Goal: Task Accomplishment & Management: Manage account settings

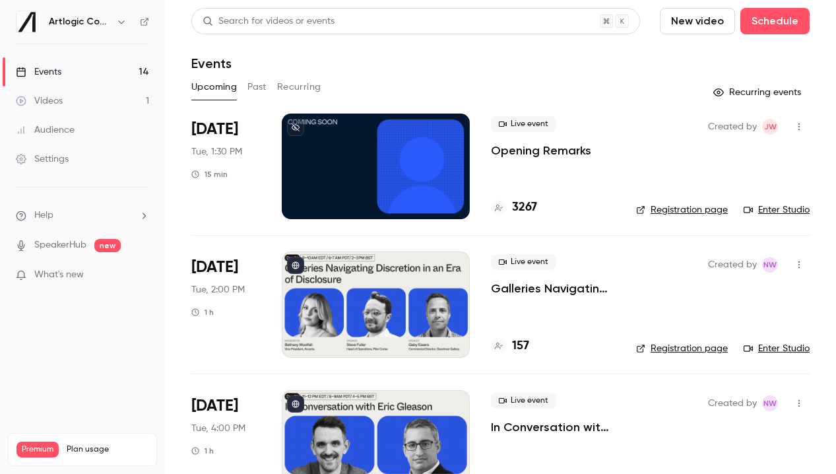
click at [763, 342] on link "Enter Studio" at bounding box center [777, 348] width 66 height 13
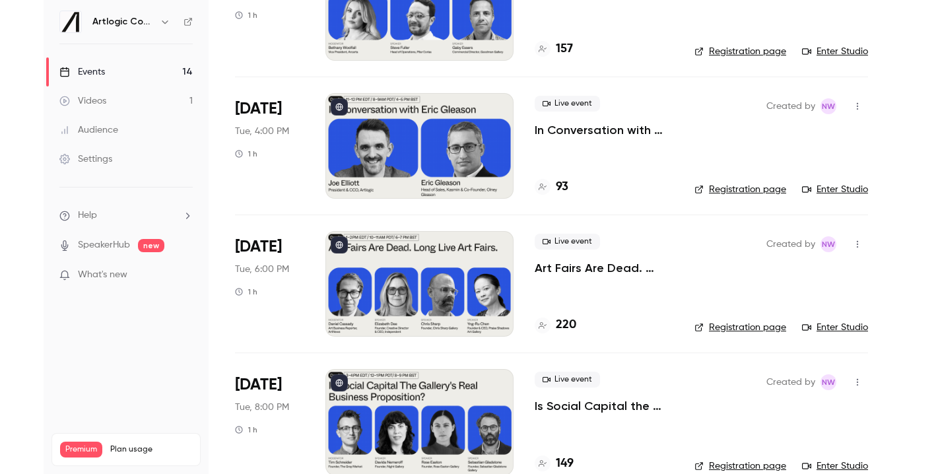
scroll to position [312, 0]
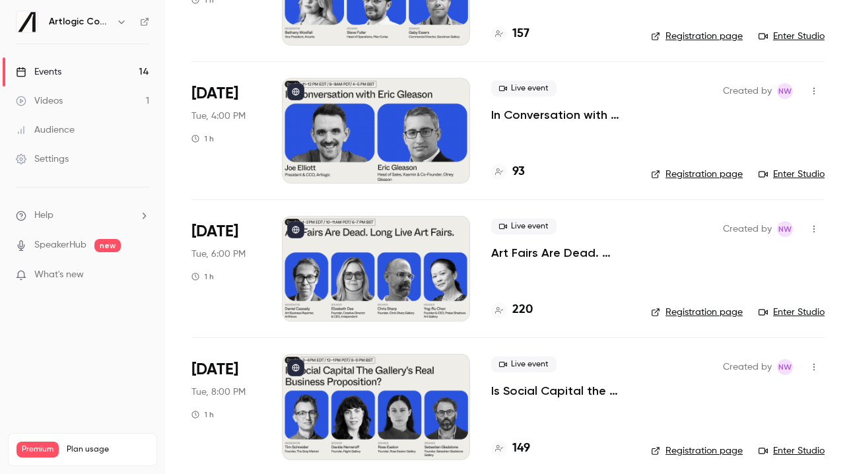
click at [801, 314] on link "Enter Studio" at bounding box center [791, 312] width 66 height 13
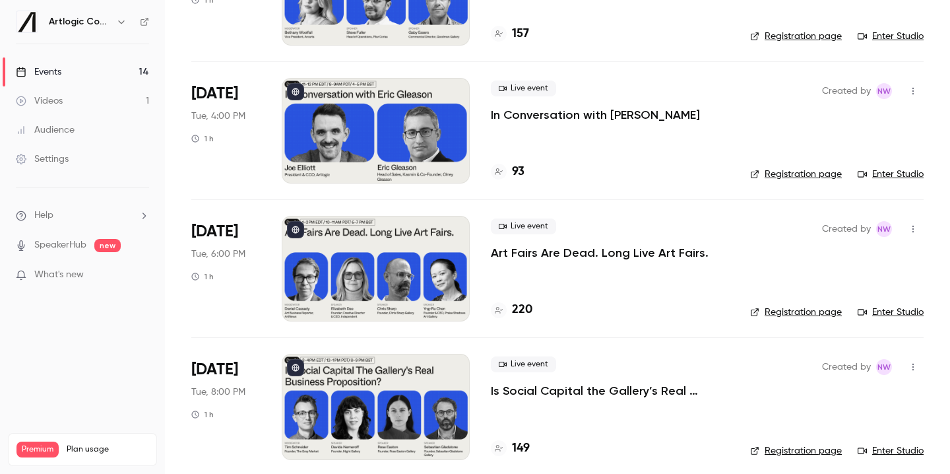
click at [836, 449] on link "Enter Studio" at bounding box center [891, 450] width 66 height 13
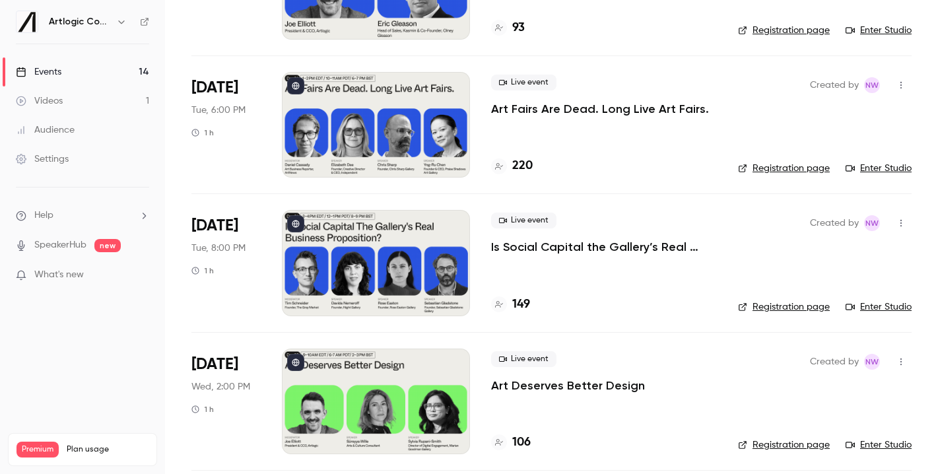
scroll to position [669, 0]
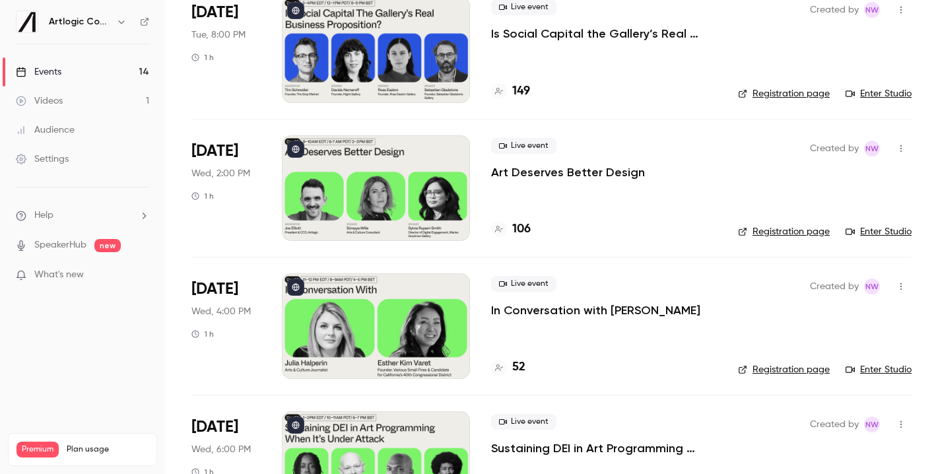
click at [537, 315] on p "In Conversation with [PERSON_NAME]" at bounding box center [595, 310] width 209 height 16
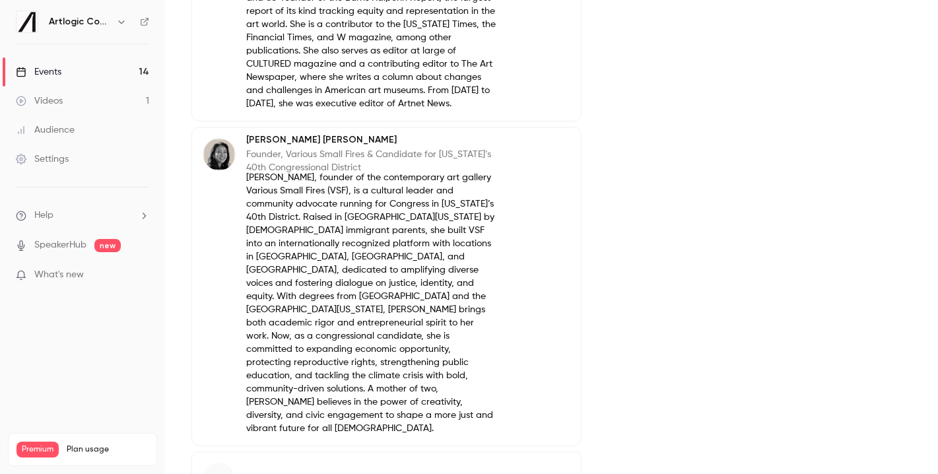
scroll to position [586, 0]
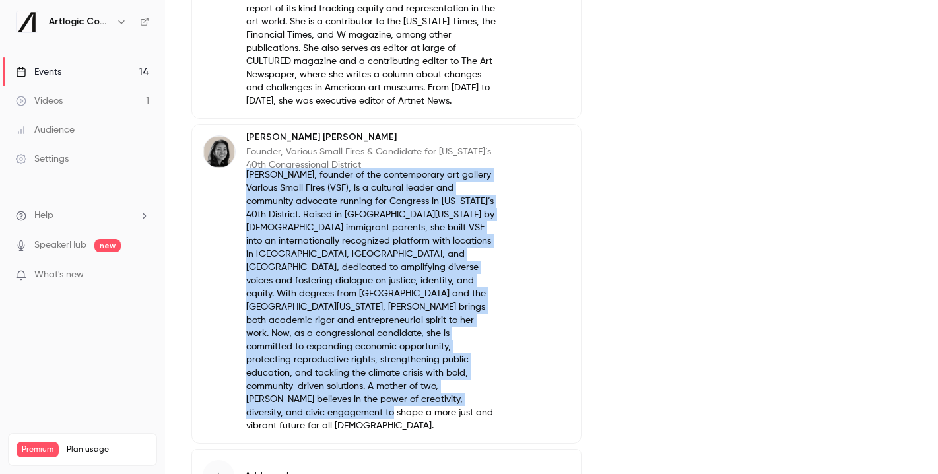
drag, startPoint x: 308, startPoint y: 397, endPoint x: 241, endPoint y: 180, distance: 227.3
click at [241, 180] on div "[PERSON_NAME] Founder, Various Small Fires & Candidate for [US_STATE]’s 40th Co…" at bounding box center [349, 283] width 293 height 297
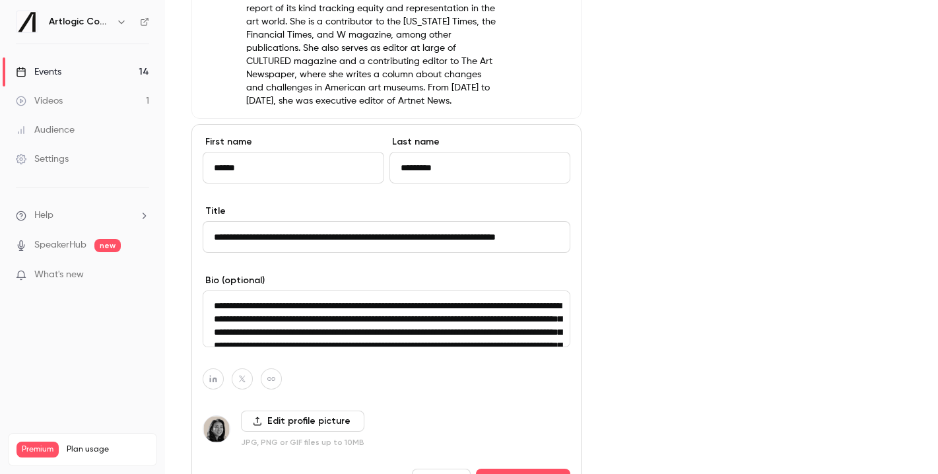
click at [376, 336] on textarea "**********" at bounding box center [387, 318] width 368 height 57
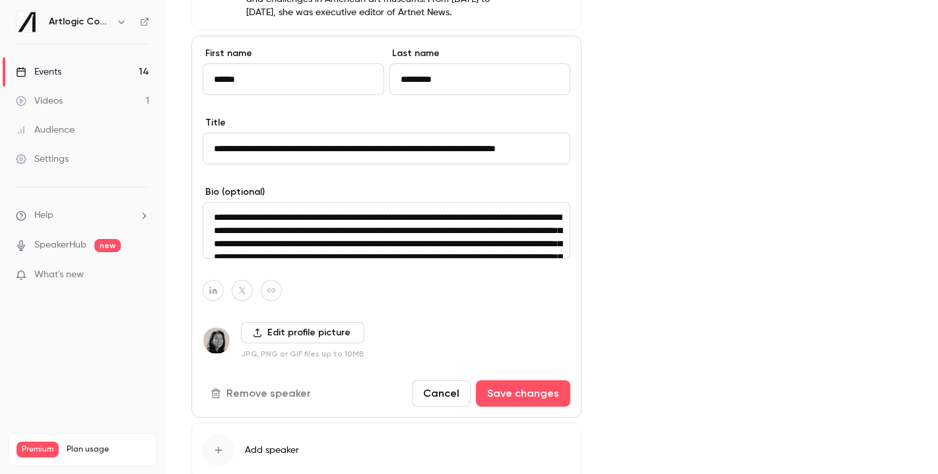
scroll to position [690, 0]
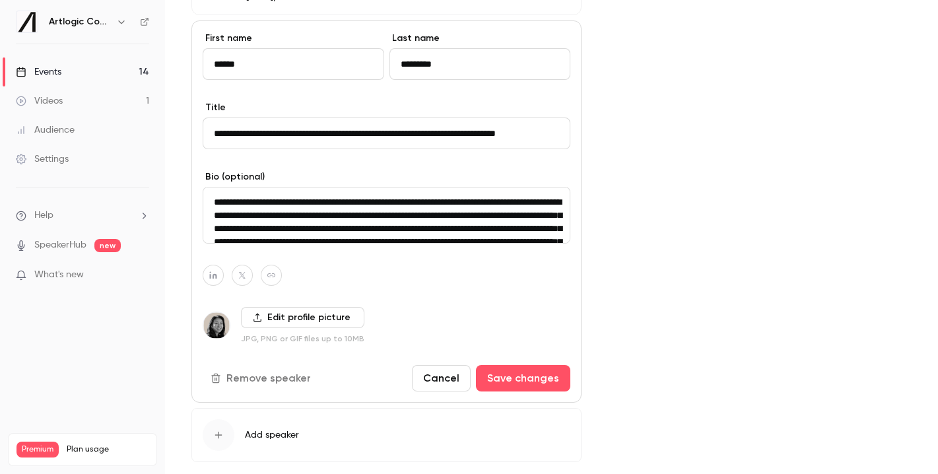
click at [440, 377] on button "Cancel" at bounding box center [441, 378] width 59 height 26
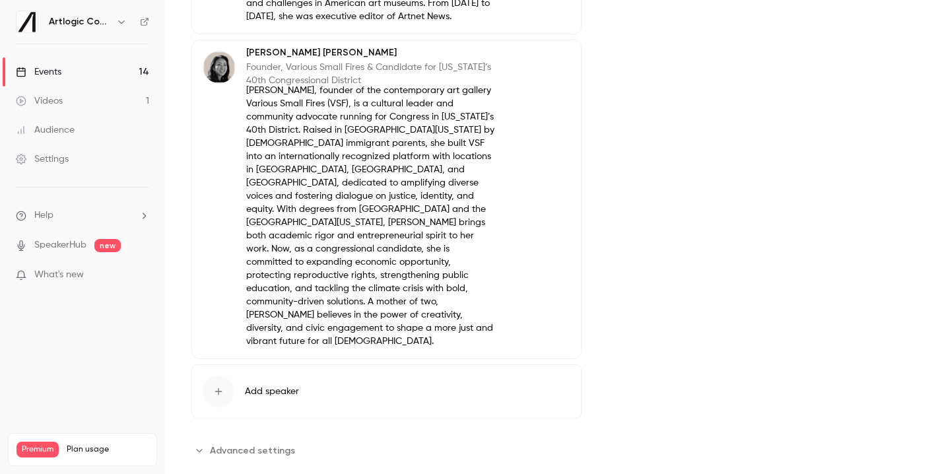
scroll to position [0, 0]
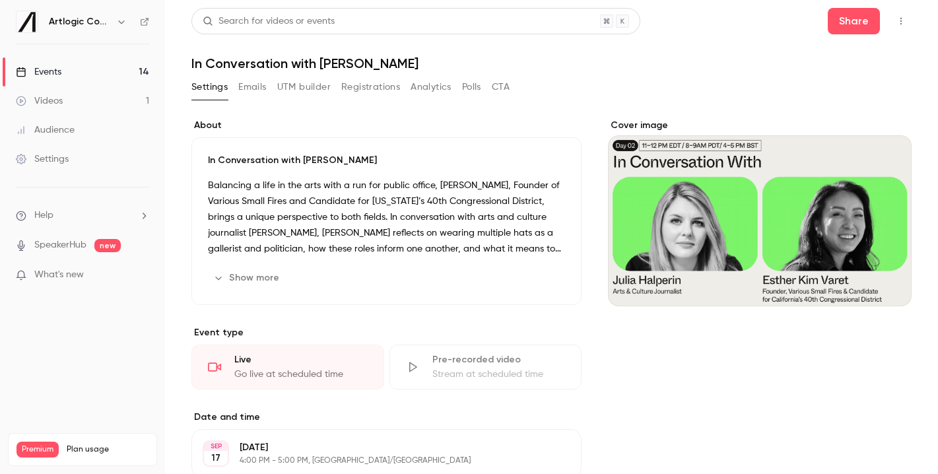
click at [88, 74] on link "Events 14" at bounding box center [82, 71] width 165 height 29
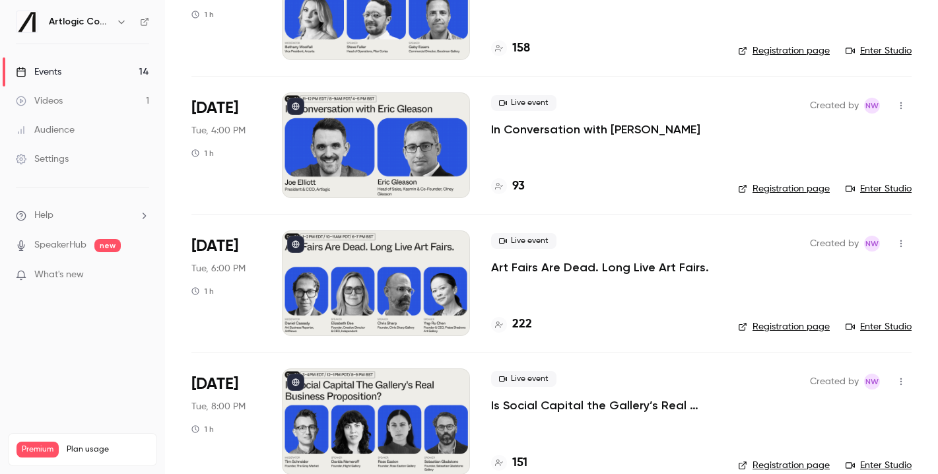
scroll to position [627, 0]
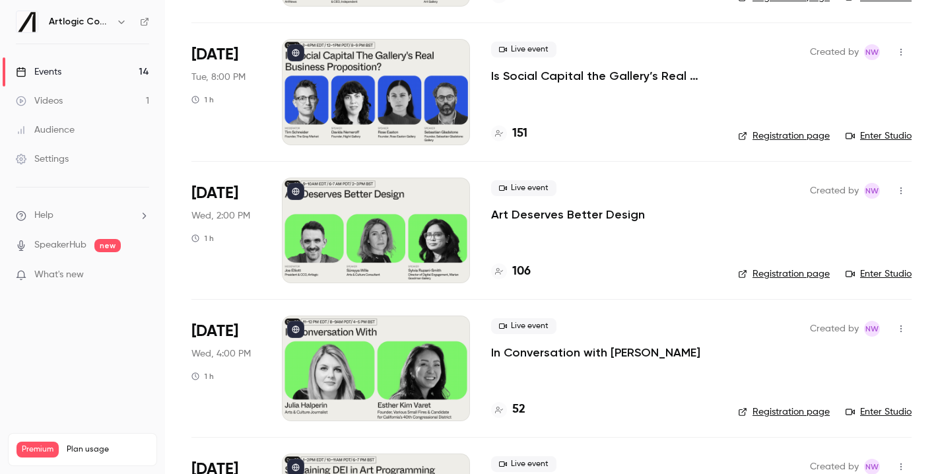
click at [414, 361] on div at bounding box center [376, 368] width 188 height 106
click at [836, 402] on div "Created by NW Registration page Enter Studio" at bounding box center [825, 368] width 174 height 106
click at [836, 412] on link "Enter Studio" at bounding box center [878, 411] width 66 height 13
